Goal: Task Accomplishment & Management: Manage account settings

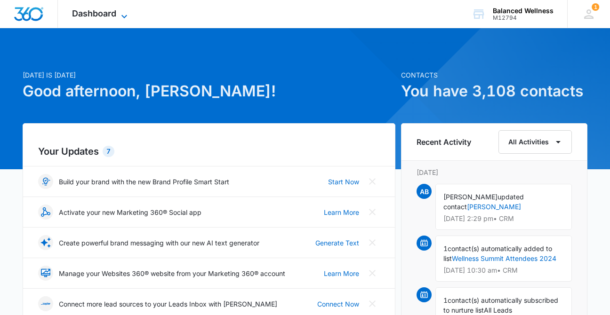
click at [112, 12] on span "Dashboard" at bounding box center [94, 13] width 44 height 10
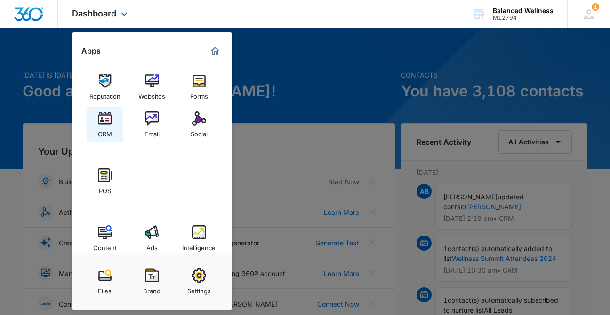
click at [105, 122] on img at bounding box center [105, 119] width 14 height 14
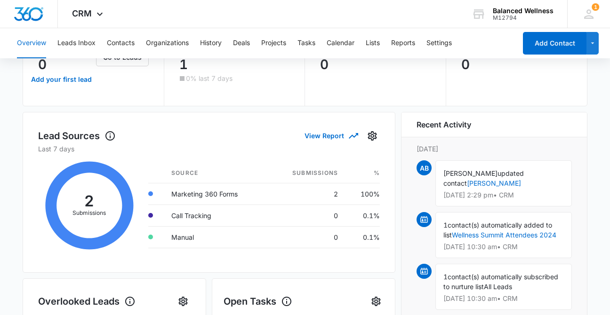
scroll to position [80, 0]
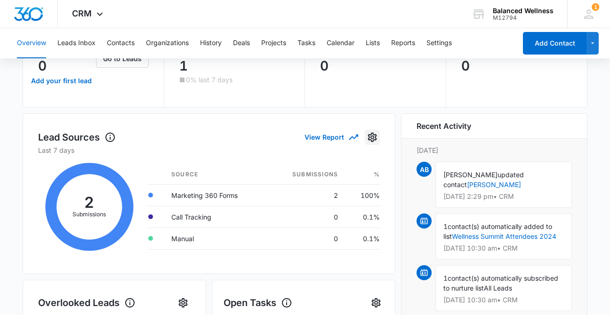
click at [370, 137] on icon "Settings" at bounding box center [372, 137] width 11 height 11
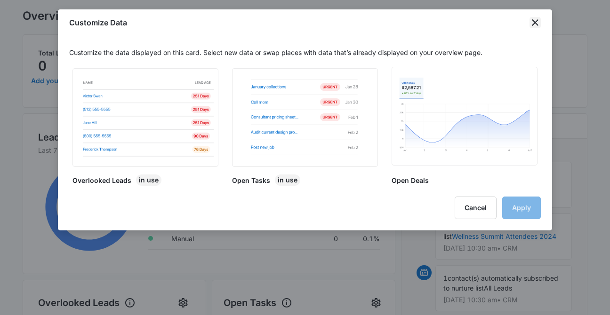
click at [534, 23] on icon "close" at bounding box center [535, 22] width 7 height 7
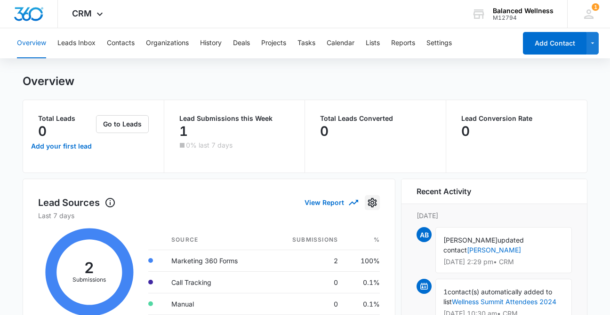
scroll to position [0, 0]
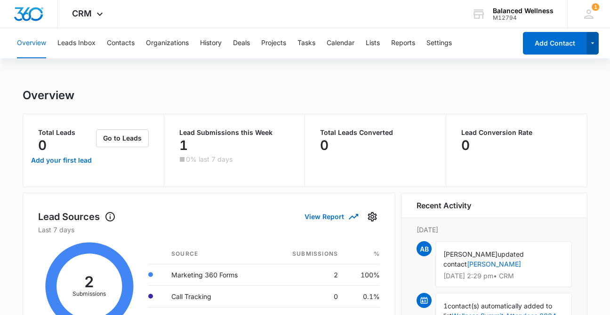
click at [596, 48] on button "button" at bounding box center [593, 43] width 13 height 23
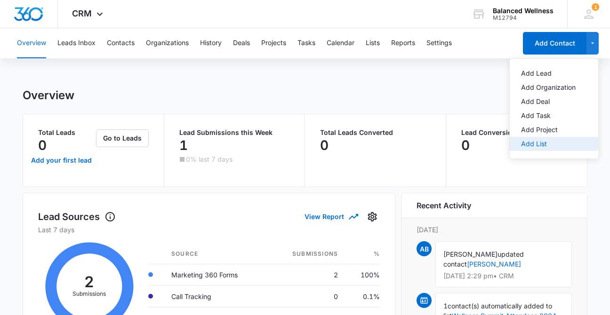
click at [531, 142] on div "Add List" at bounding box center [548, 144] width 55 height 7
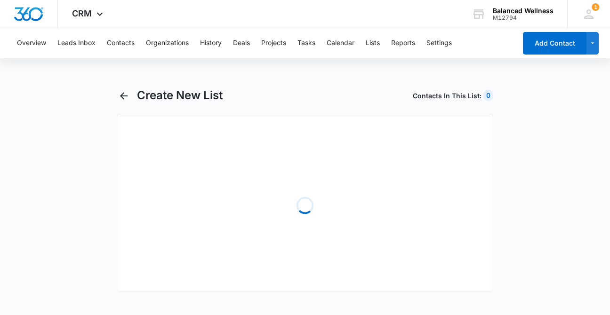
select select "31"
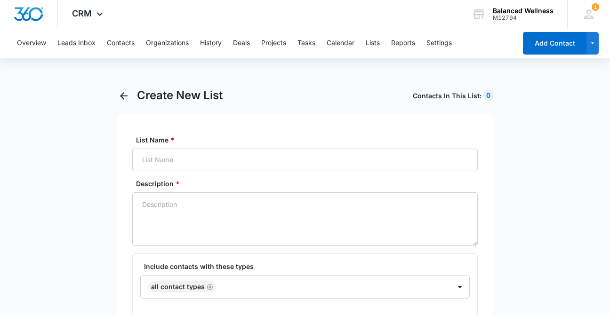
radio input "true"
click at [118, 43] on button "Contacts" at bounding box center [121, 43] width 28 height 30
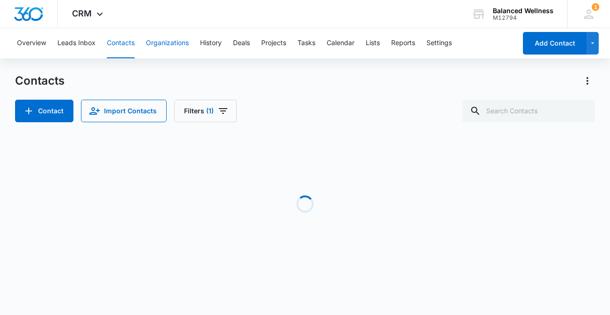
click at [154, 48] on button "Organizations" at bounding box center [167, 43] width 43 height 30
click at [217, 43] on button "History" at bounding box center [211, 43] width 22 height 30
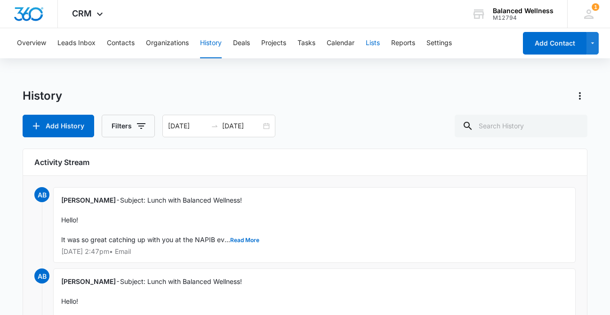
click at [378, 44] on button "Lists" at bounding box center [373, 43] width 14 height 30
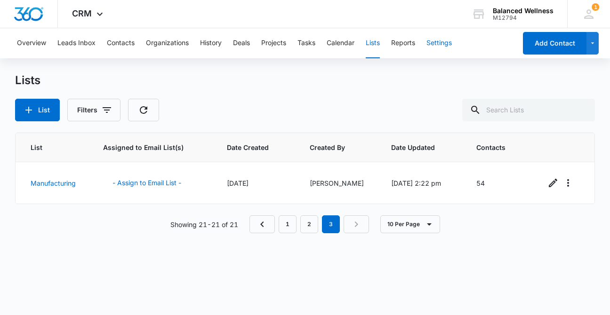
click at [438, 42] on button "Settings" at bounding box center [438, 43] width 25 height 30
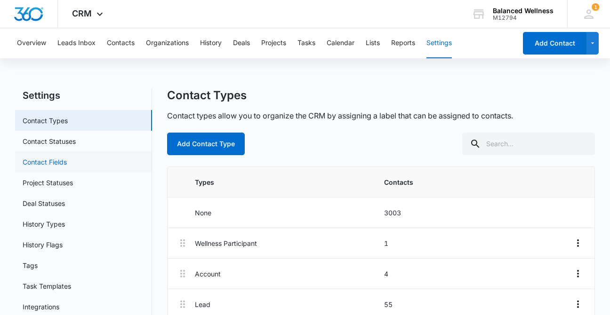
click at [47, 162] on link "Contact Fields" at bounding box center [45, 162] width 44 height 10
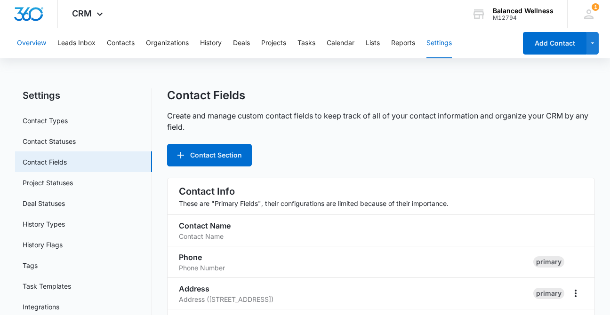
click at [28, 44] on button "Overview" at bounding box center [31, 43] width 29 height 30
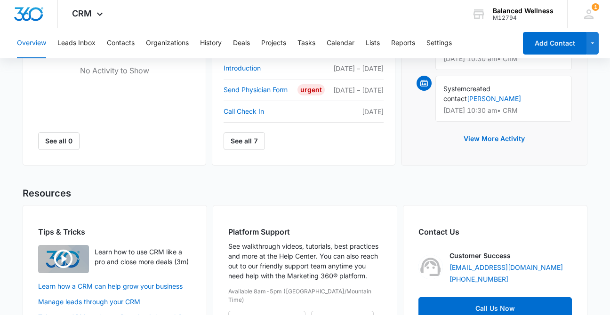
scroll to position [478, 0]
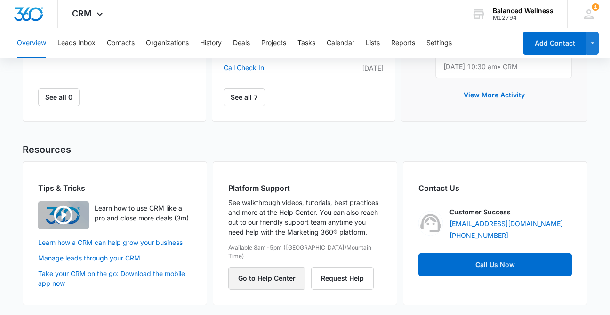
click at [265, 273] on button "Go to Help Center" at bounding box center [266, 278] width 77 height 23
